Goal: Task Accomplishment & Management: Complete application form

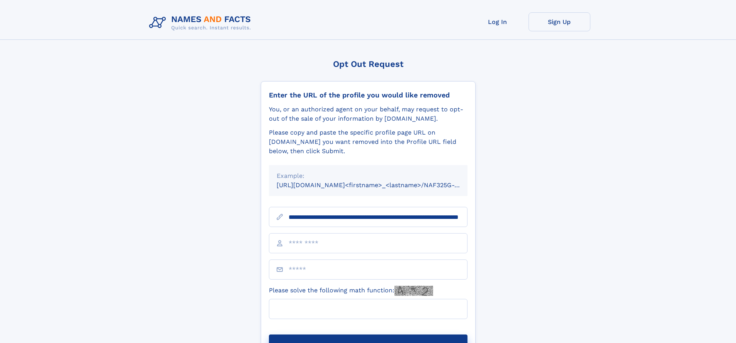
scroll to position [0, 79]
type input "**********"
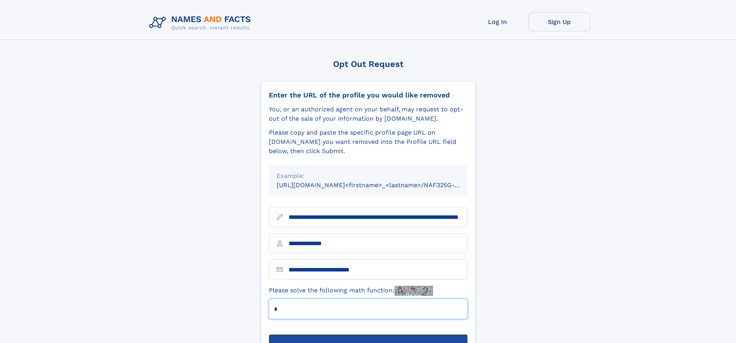
type input "*"
click at [368, 334] on button "Submit Opt Out Request" at bounding box center [368, 346] width 199 height 25
